Goal: Navigation & Orientation: Find specific page/section

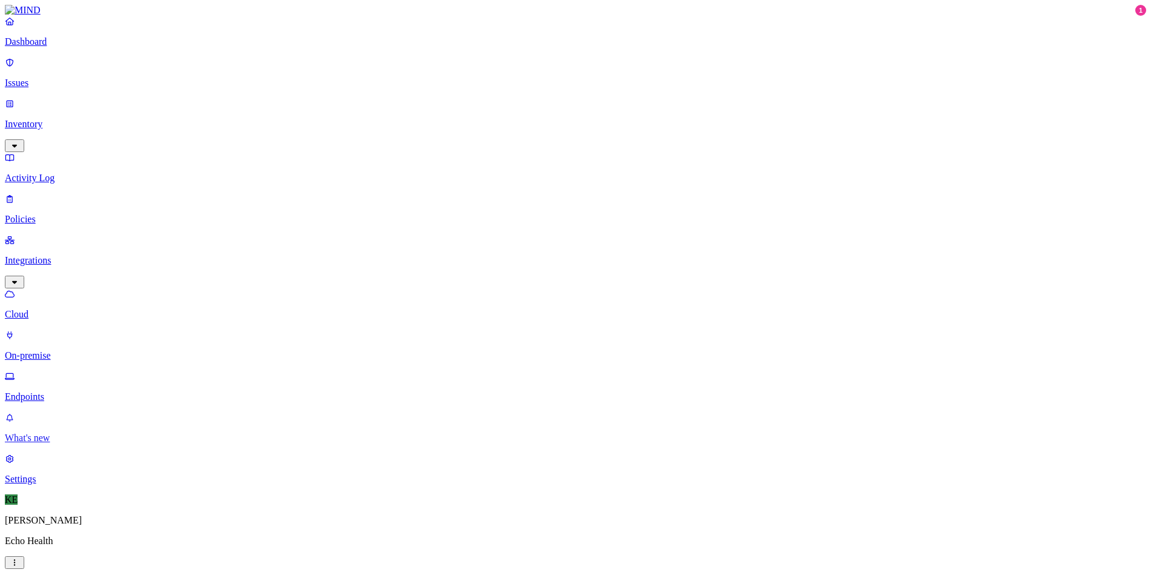
click at [54, 444] on p "What's new" at bounding box center [576, 438] width 1142 height 11
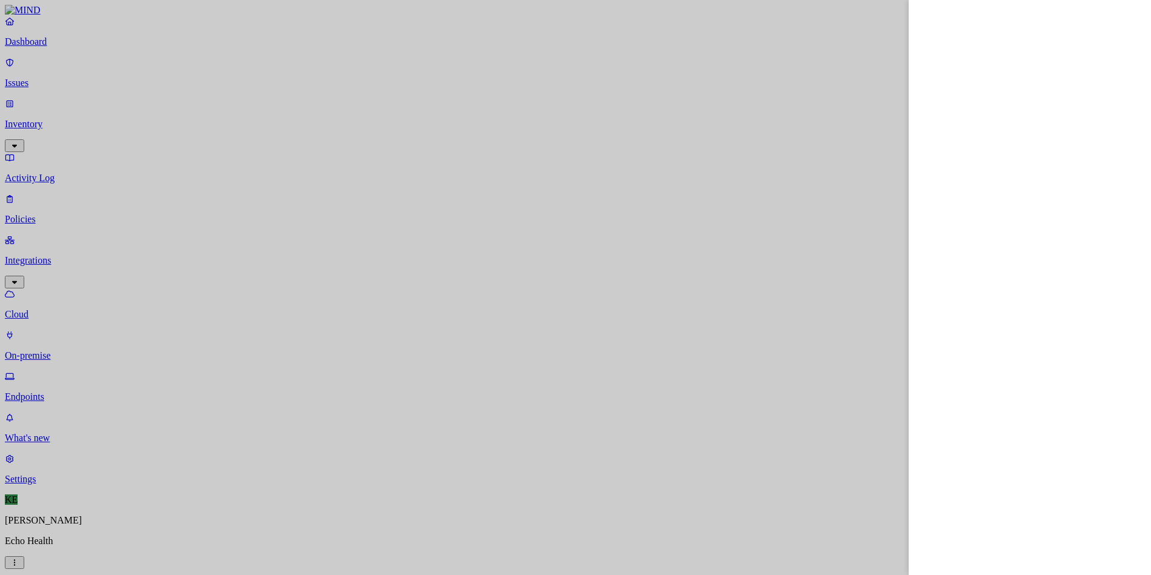
click at [442, 420] on div at bounding box center [575, 287] width 1151 height 575
